Goal: Check status: Check status

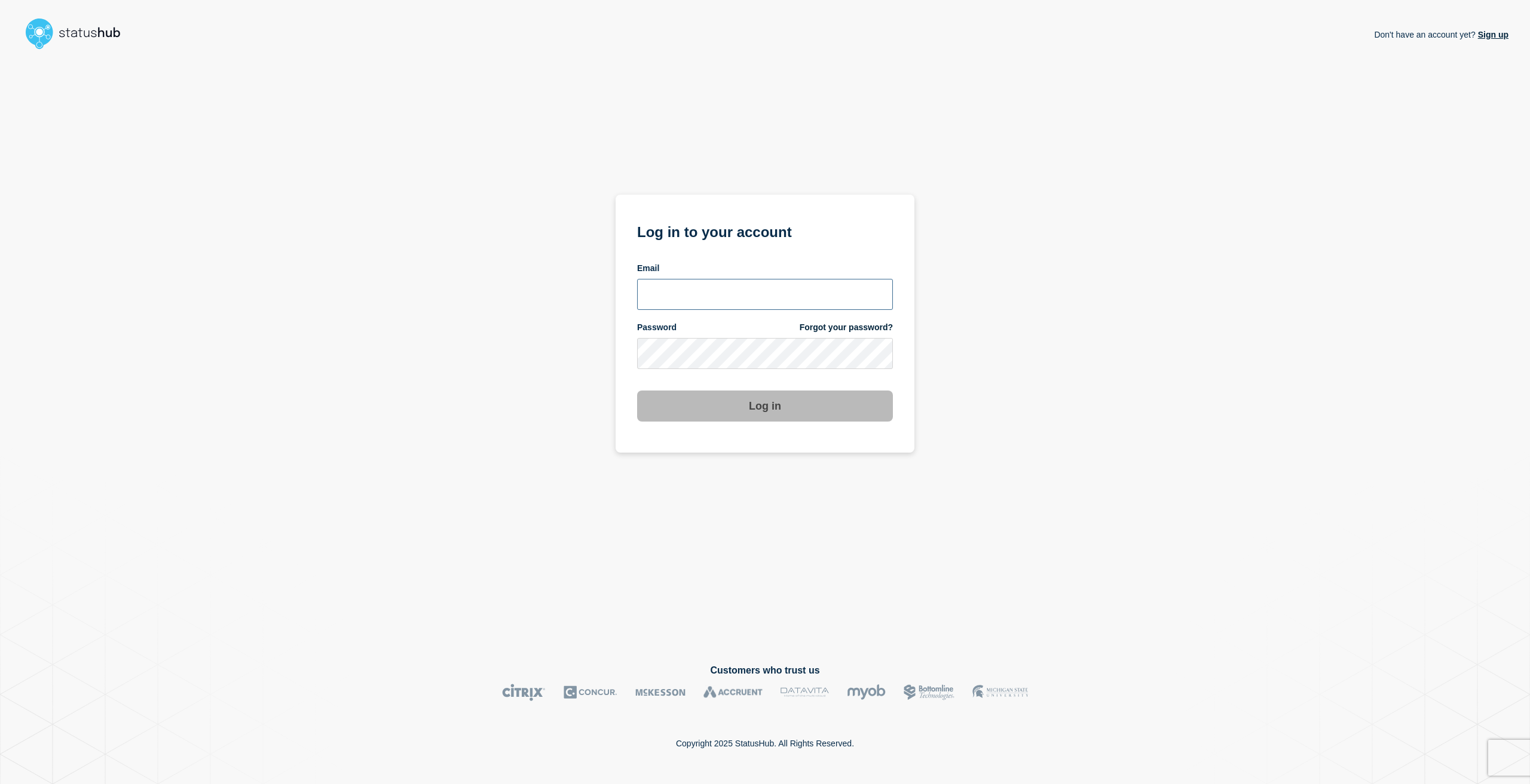
click at [680, 297] on input "email input" at bounding box center [765, 294] width 256 height 31
type input "caleb.stahr@conexon.us"
click at [637, 391] on button "Log in" at bounding box center [765, 406] width 256 height 31
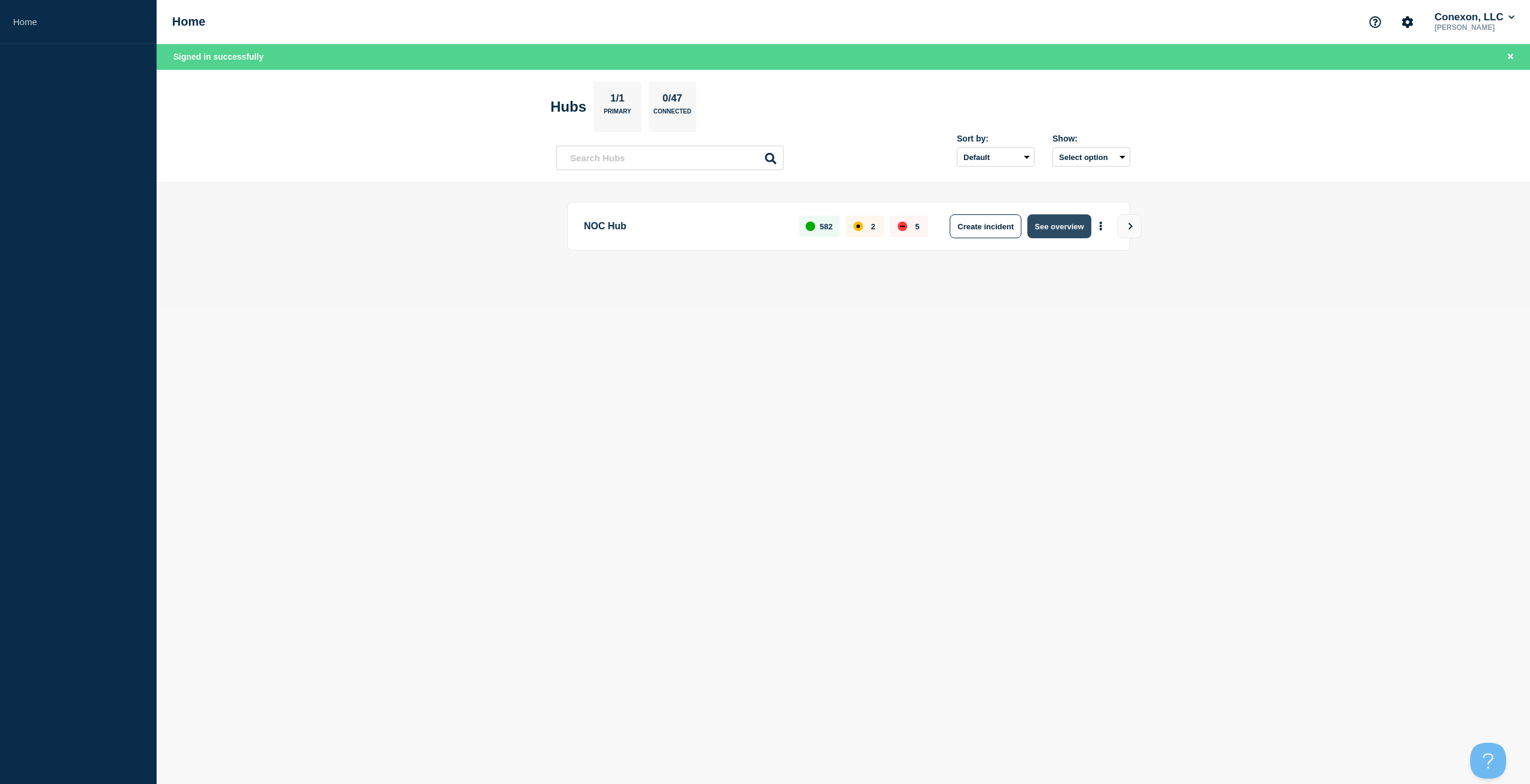
click at [1053, 234] on button "See overview" at bounding box center [1059, 226] width 63 height 24
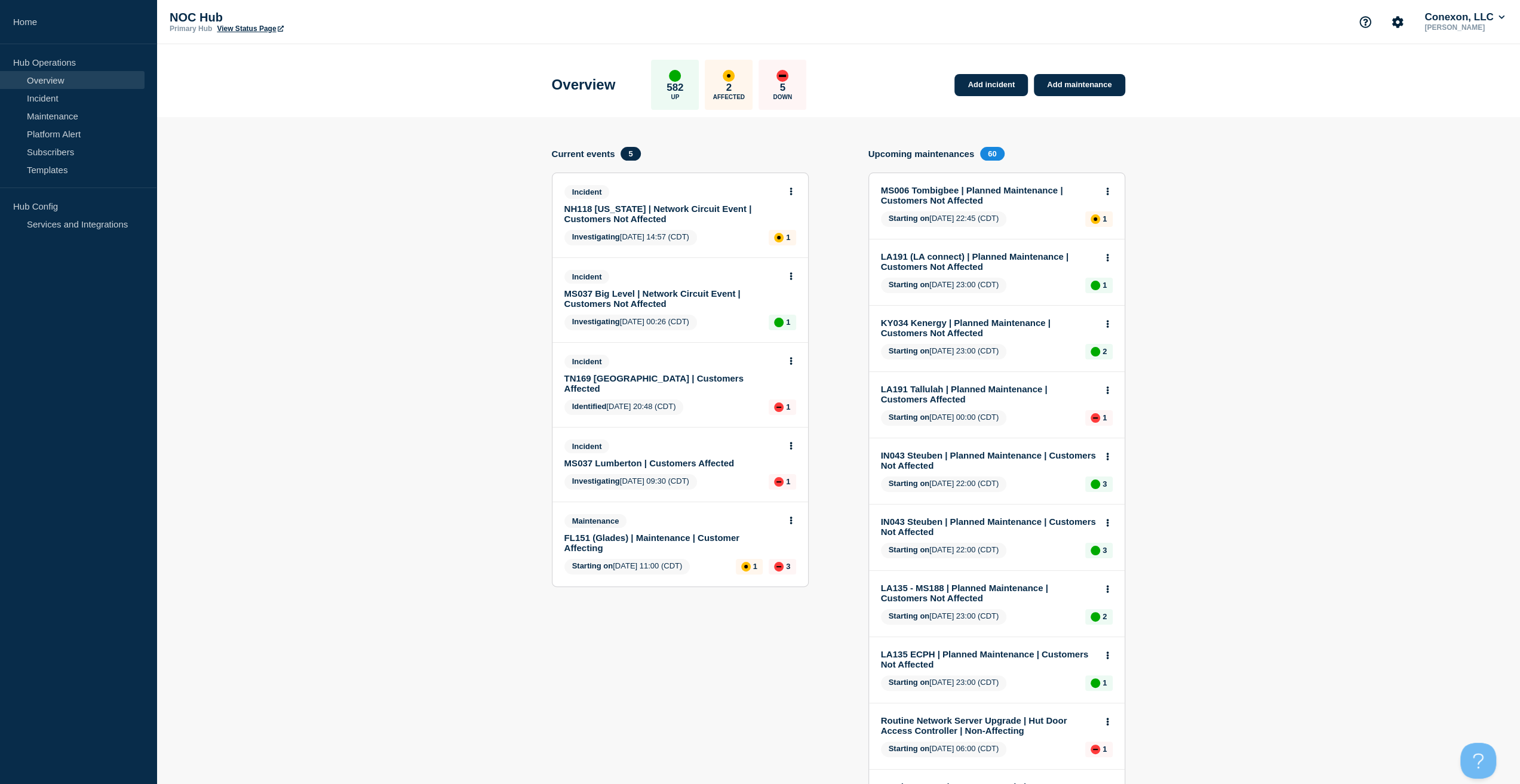
click at [664, 295] on link "MS037 Big Level | Network Circuit Event | Customers Not Affected" at bounding box center [672, 299] width 216 height 20
click at [695, 375] on link "TN169 [GEOGRAPHIC_DATA] | Customers Affected" at bounding box center [672, 383] width 216 height 20
